Goal: Task Accomplishment & Management: Manage account settings

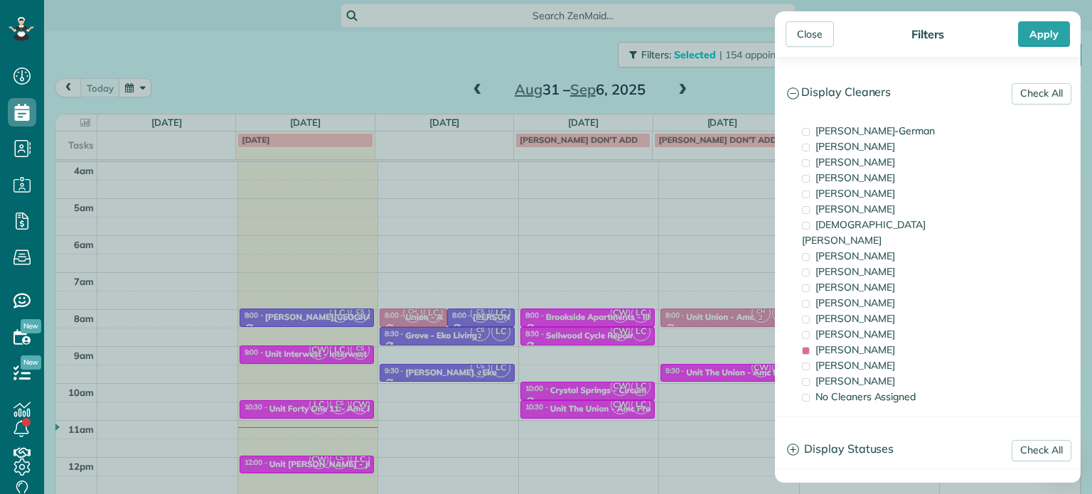
scroll to position [111, 0]
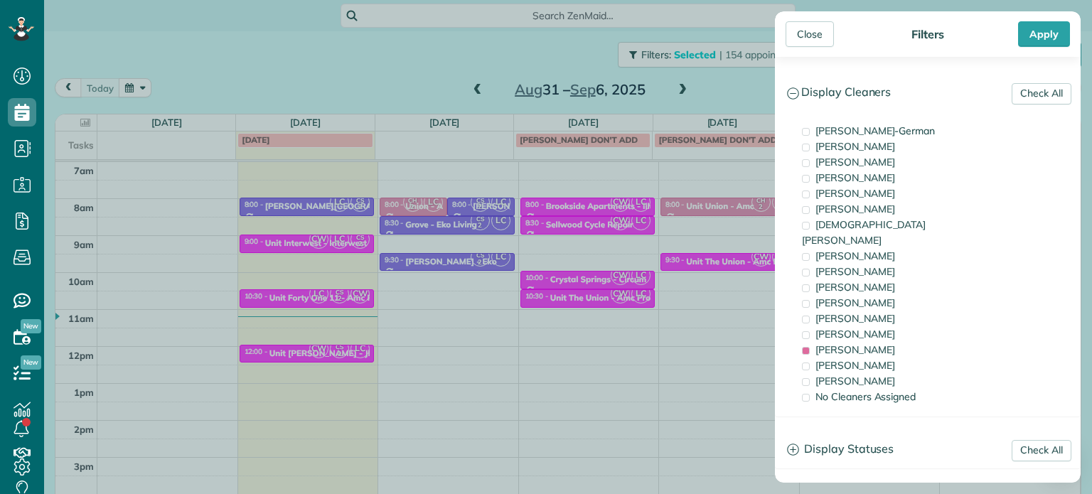
click at [373, 309] on div "Close Filters Apply Check All Display Cleaners [PERSON_NAME]-German [PERSON_NAM…" at bounding box center [546, 247] width 1092 height 494
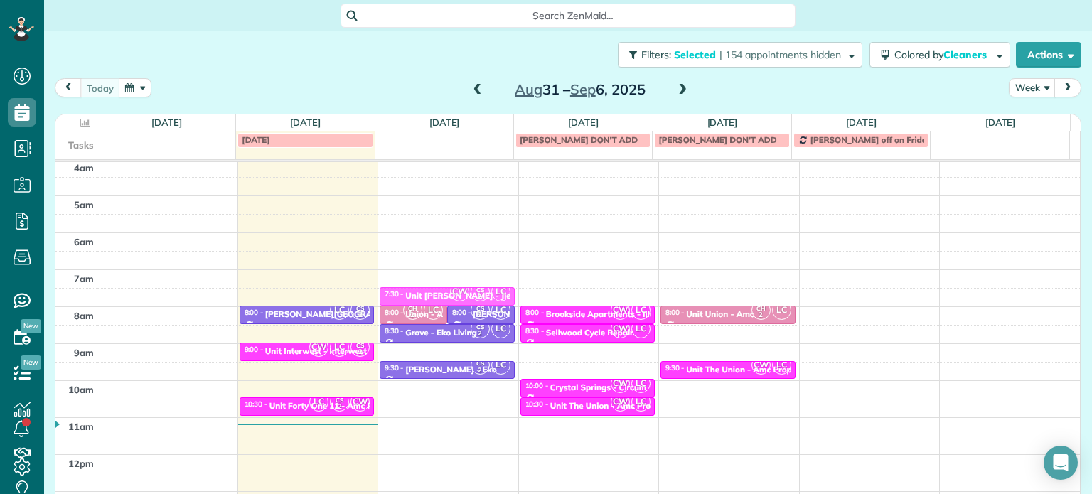
scroll to position [0, 0]
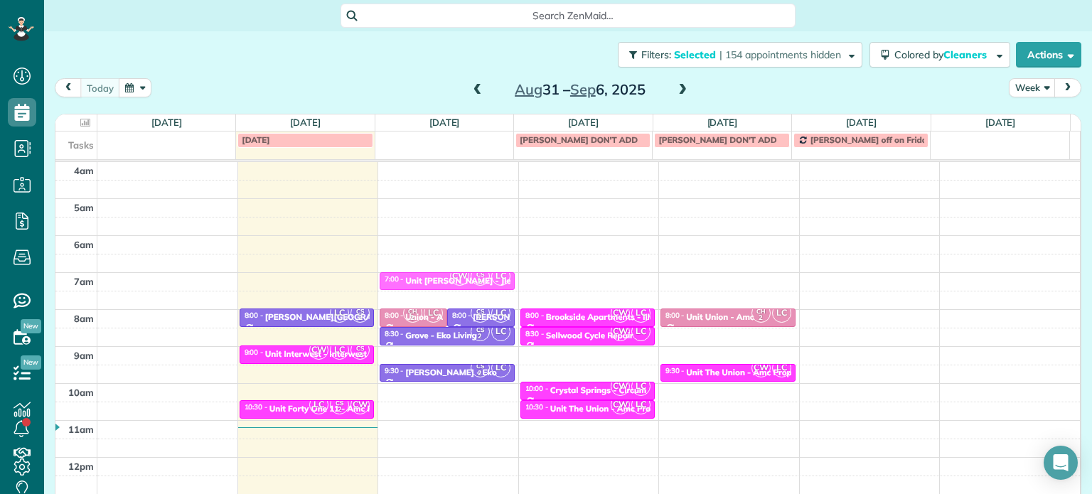
drag, startPoint x: 317, startPoint y: 349, endPoint x: 436, endPoint y: 167, distance: 217.3
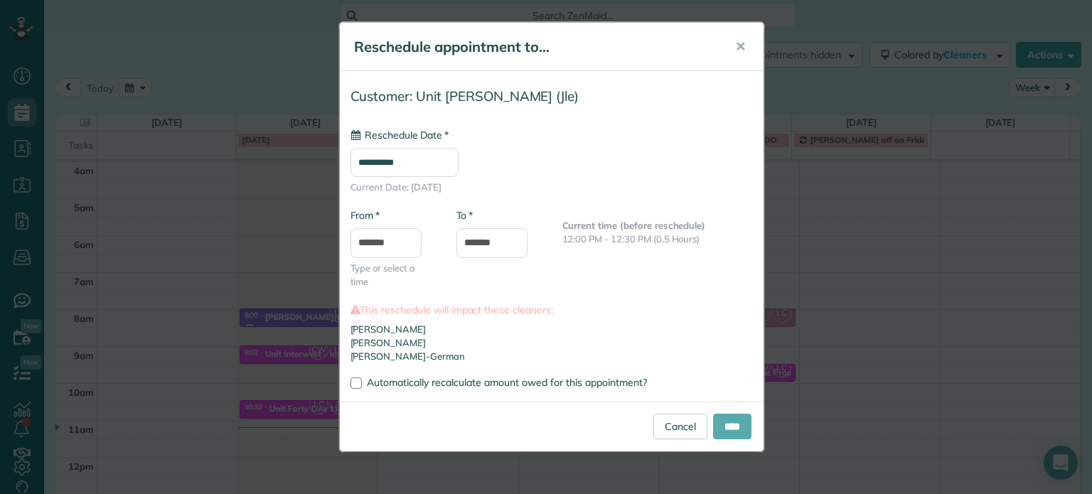
type input "**********"
click at [734, 429] on input "****" at bounding box center [732, 427] width 38 height 26
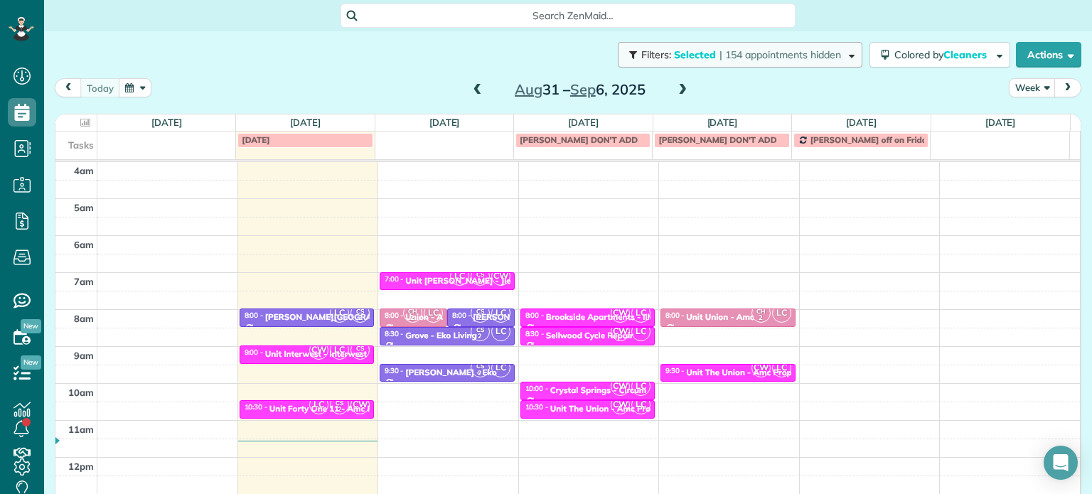
click at [768, 58] on span "| 154 appointments hidden" at bounding box center [780, 54] width 122 height 13
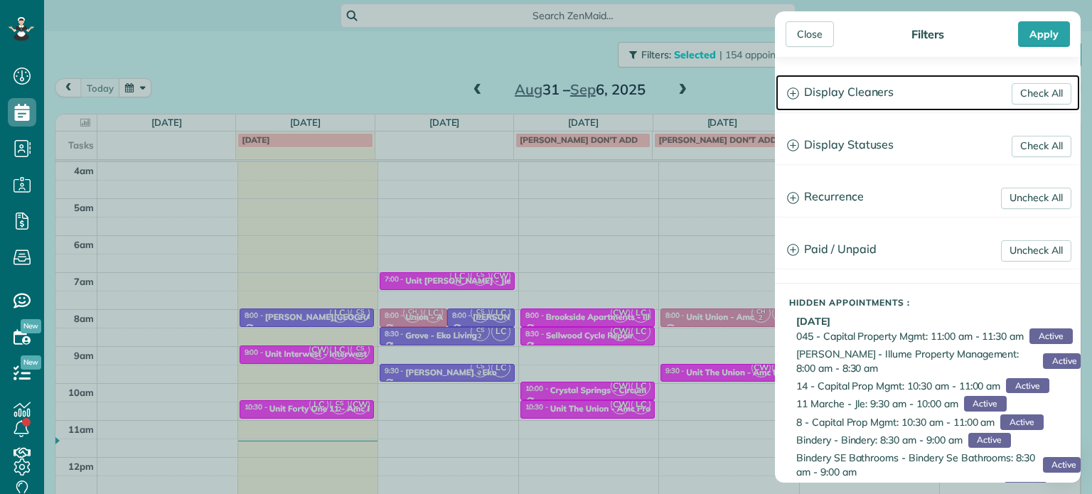
click at [829, 100] on h3 "Display Cleaners" at bounding box center [927, 93] width 304 height 36
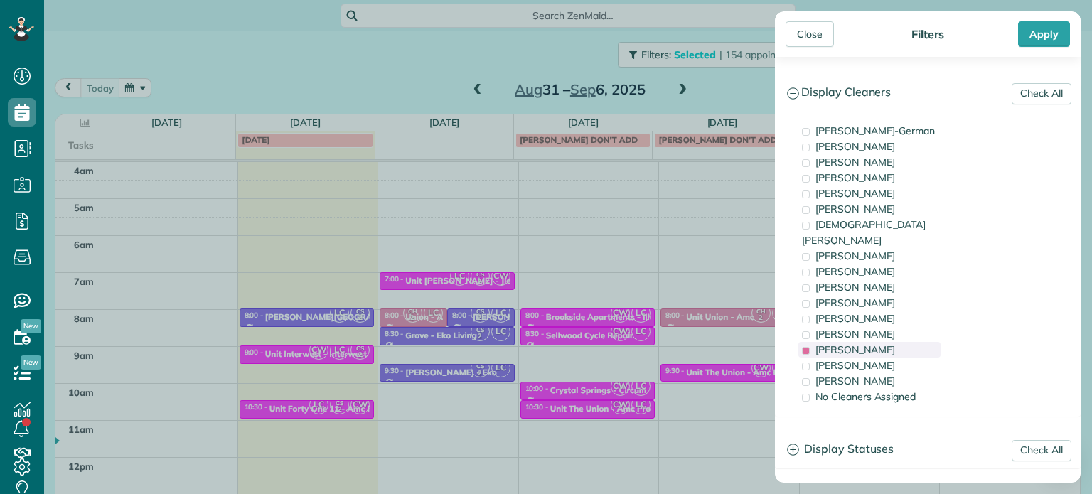
click at [873, 343] on span "[PERSON_NAME]" at bounding box center [855, 349] width 80 height 13
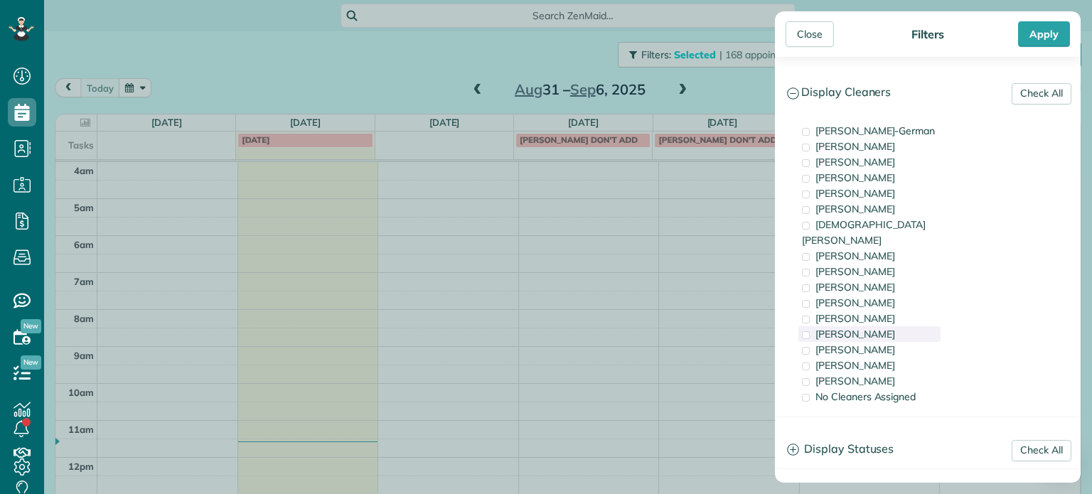
click at [872, 326] on div "[PERSON_NAME]" at bounding box center [869, 334] width 142 height 16
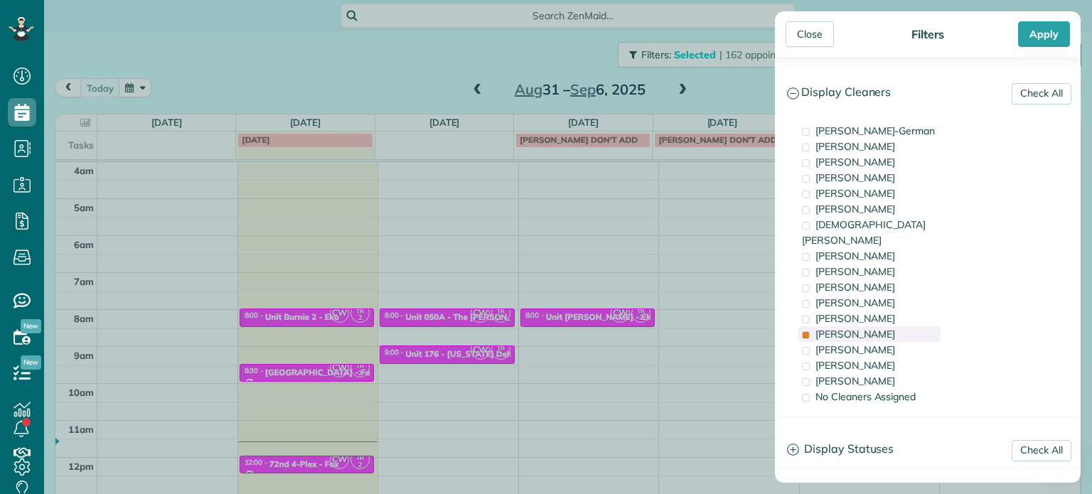
click at [872, 326] on div "[PERSON_NAME]" at bounding box center [869, 334] width 142 height 16
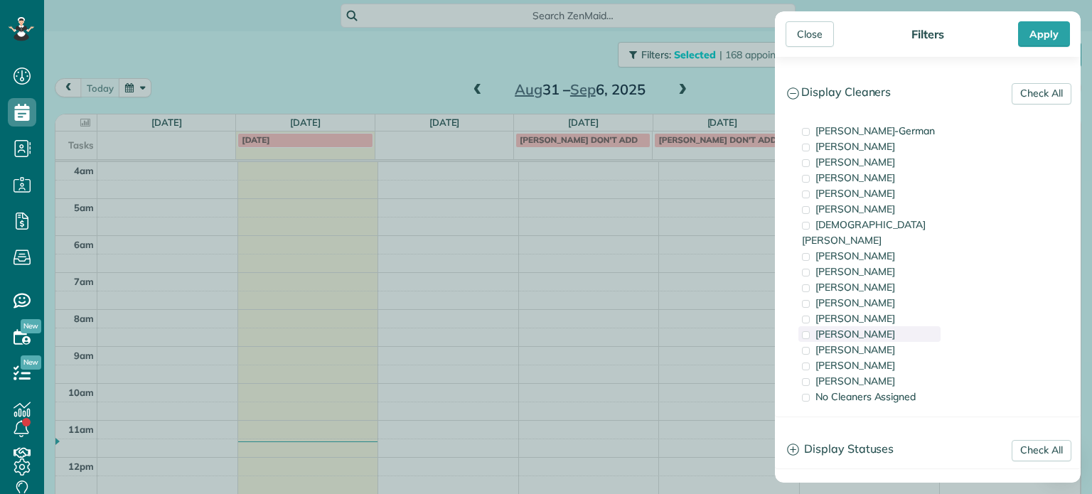
click at [864, 328] on span "[PERSON_NAME]" at bounding box center [855, 334] width 80 height 13
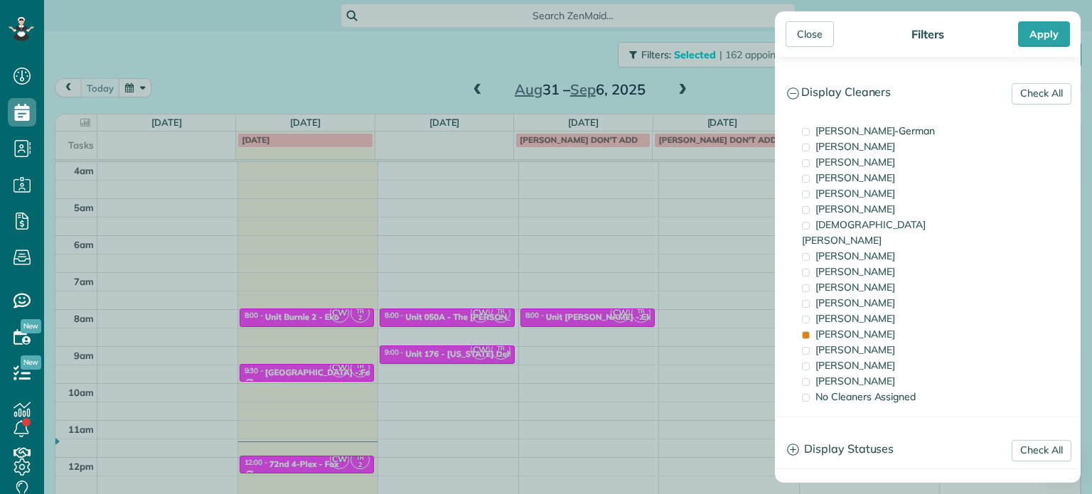
click at [435, 338] on div "Close Filters Apply Check All Display Cleaners [PERSON_NAME]-German [PERSON_NAM…" at bounding box center [546, 247] width 1092 height 494
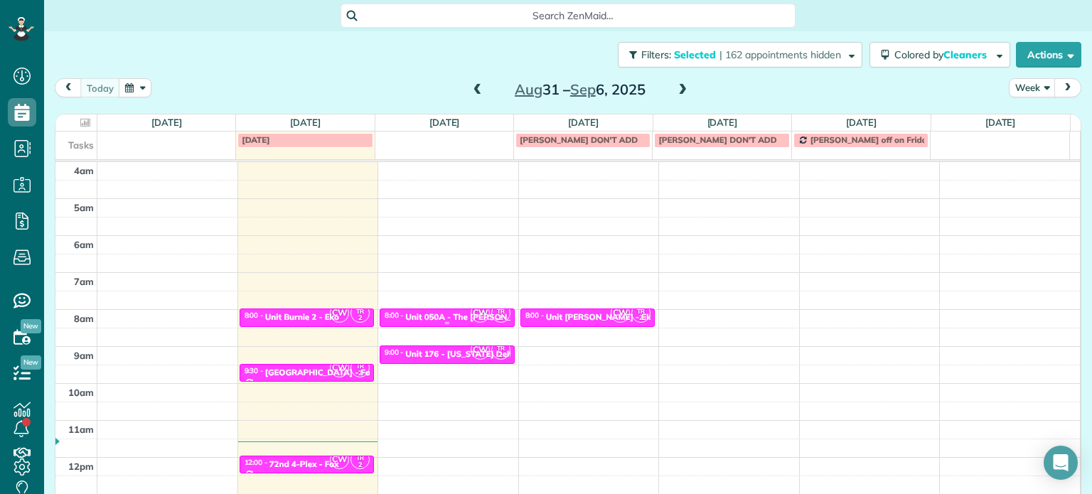
click at [441, 315] on div "Unit 050A - The [PERSON_NAME] - Capital" at bounding box center [490, 317] width 170 height 10
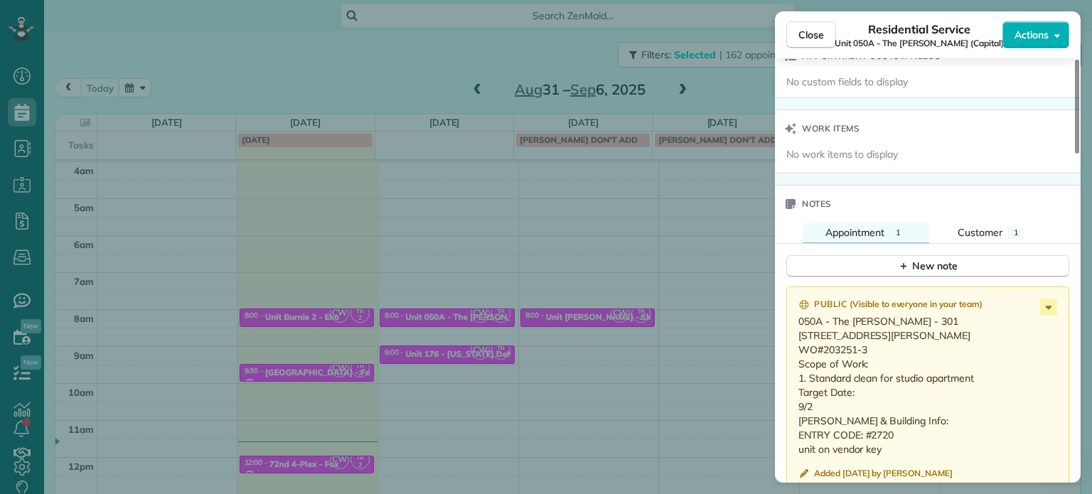
scroll to position [1141, 0]
